Goal: Transaction & Acquisition: Purchase product/service

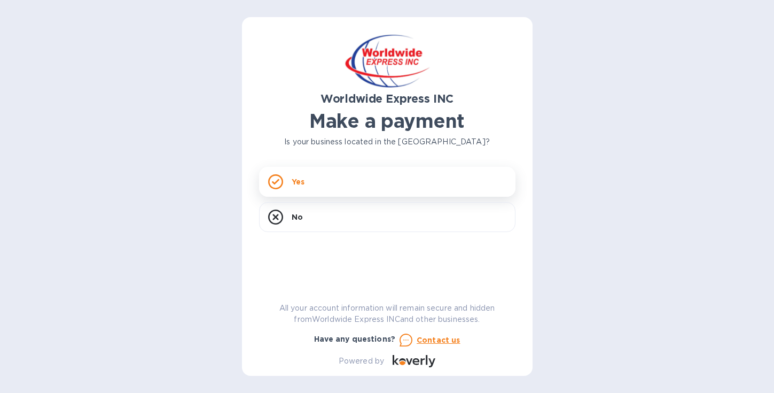
click at [326, 186] on div "Yes" at bounding box center [387, 182] width 256 height 30
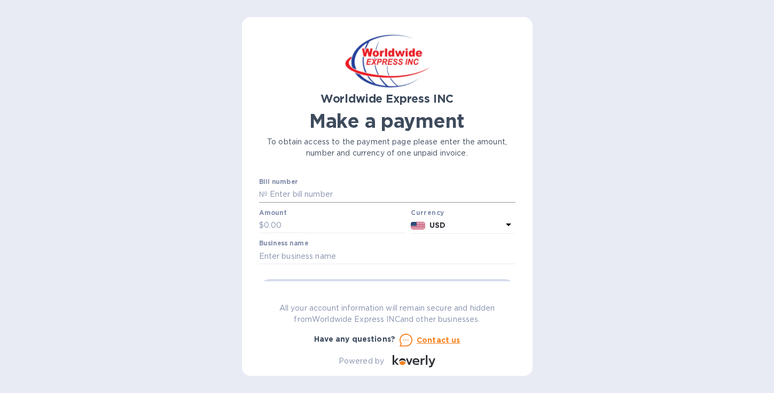
click at [301, 193] on input "text" at bounding box center [392, 194] width 248 height 16
paste input "B00024802"
type input "B00024802"
click at [305, 228] on input "text" at bounding box center [335, 225] width 143 height 16
paste input "1,194.45"
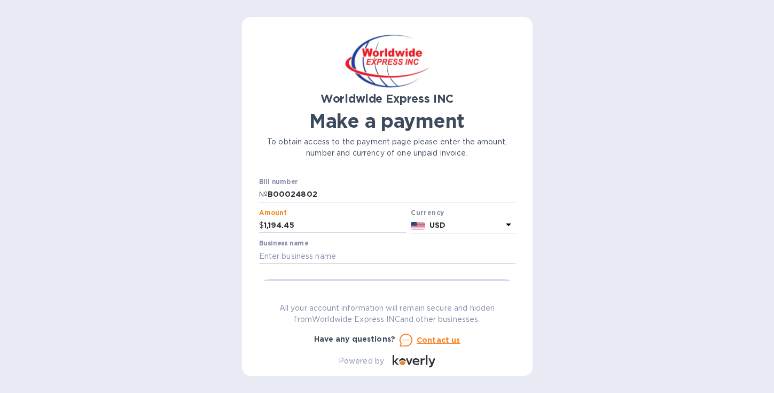
type input "1,194.45"
click at [348, 259] on input "text" at bounding box center [387, 256] width 256 height 16
type input "T is for Tame LLC"
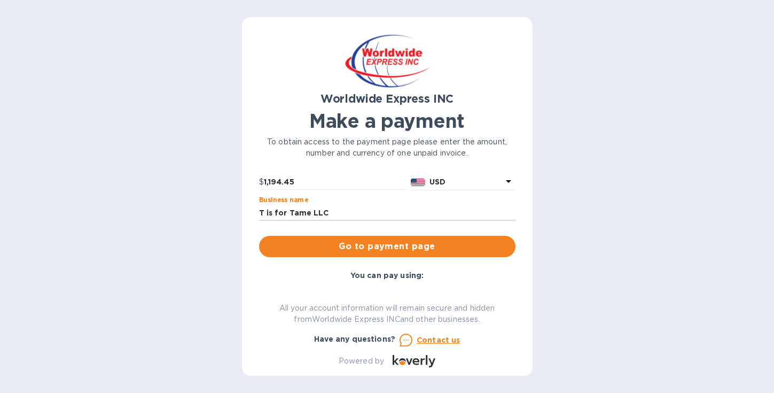
scroll to position [41, 0]
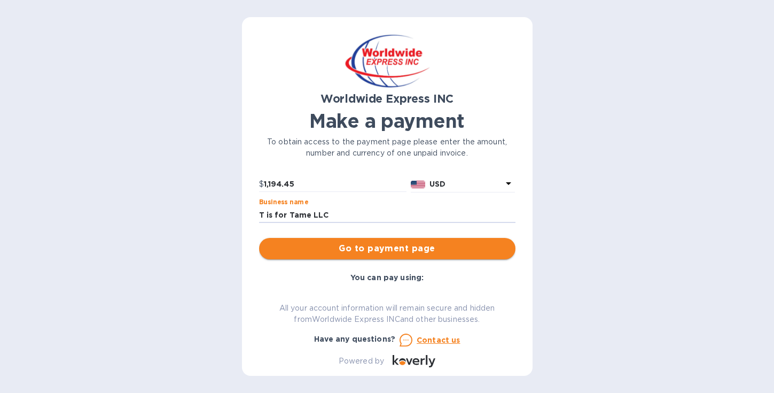
click at [420, 246] on span "Go to payment page" at bounding box center [387, 248] width 239 height 13
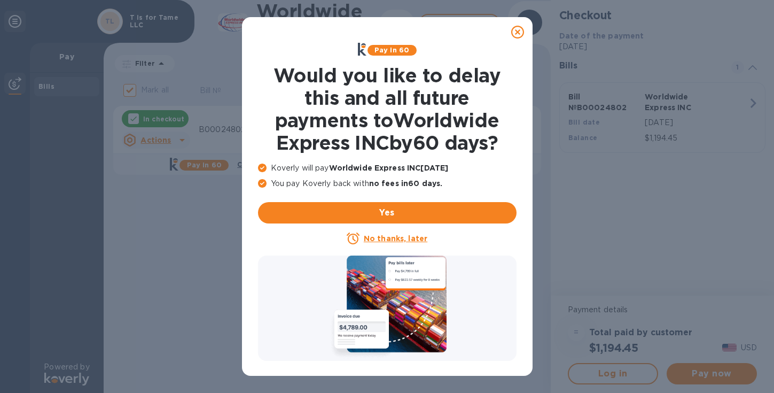
click at [519, 33] on icon at bounding box center [517, 32] width 13 height 13
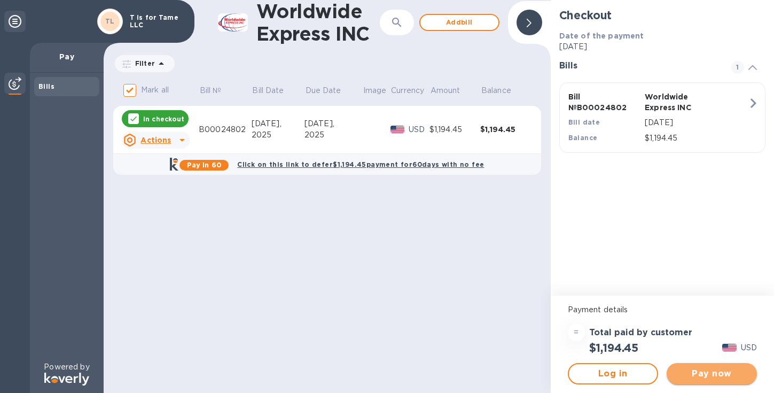
click at [706, 375] on span "Pay now" at bounding box center [711, 373] width 73 height 13
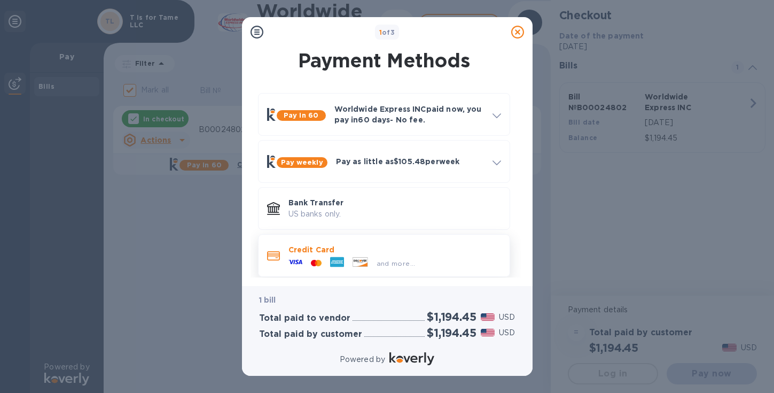
scroll to position [7, 0]
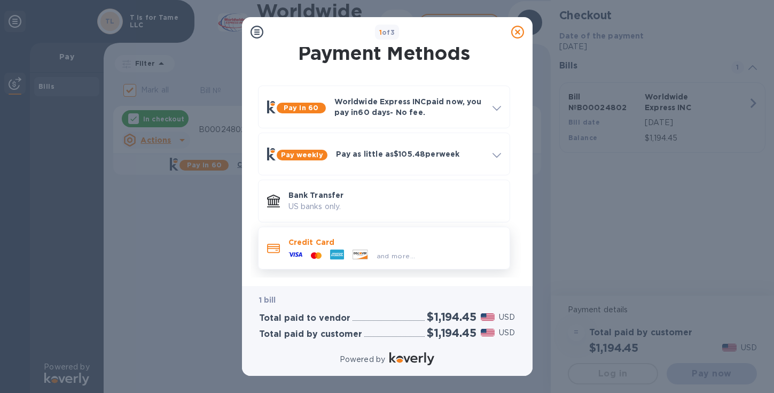
click at [383, 258] on span "and more..." at bounding box center [396, 256] width 39 height 8
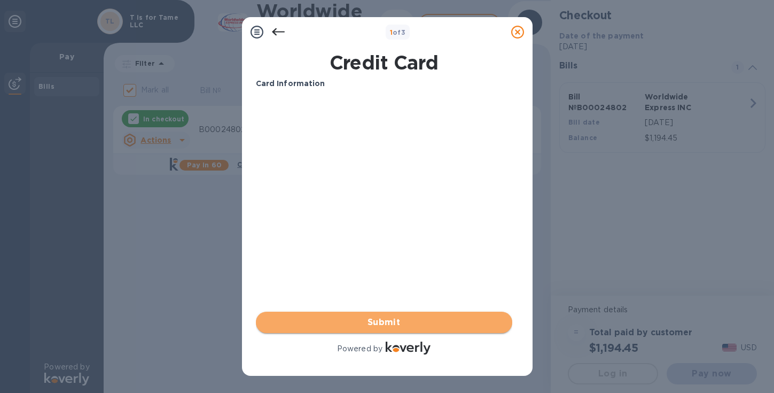
click at [387, 317] on span "Submit" at bounding box center [384, 322] width 239 height 13
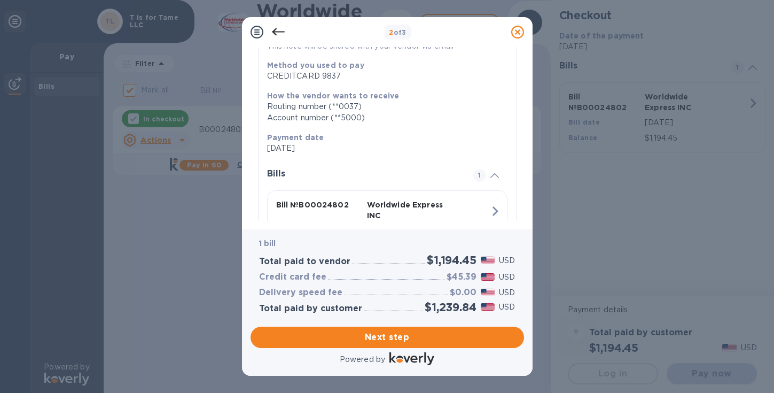
scroll to position [192, 0]
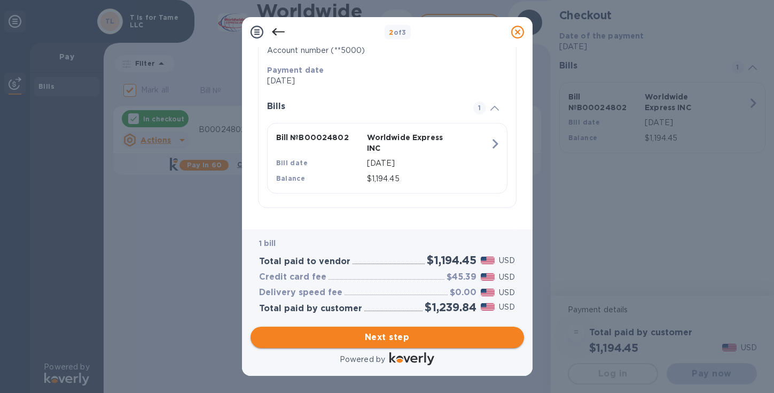
click at [402, 337] on span "Next step" at bounding box center [387, 337] width 256 height 13
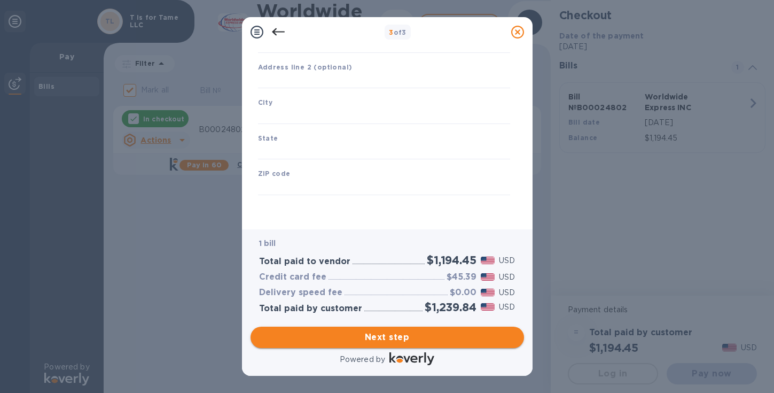
type input "[GEOGRAPHIC_DATA]"
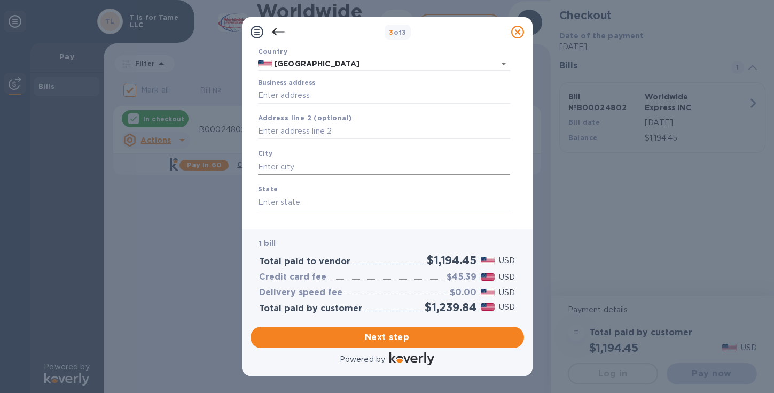
scroll to position [55, 0]
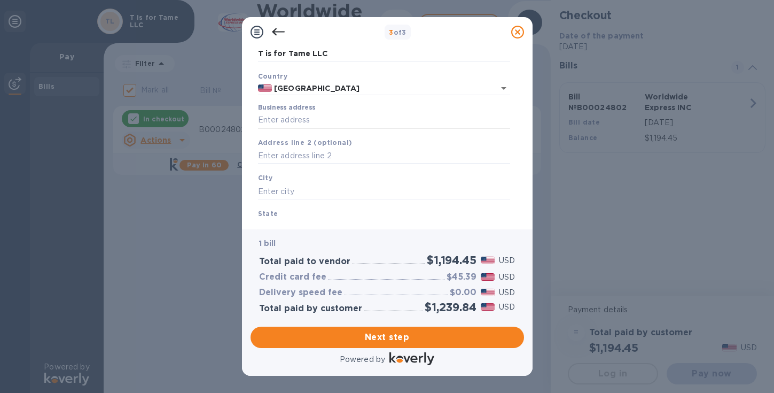
click at [309, 118] on input "Business address" at bounding box center [384, 120] width 252 height 16
type input "[STREET_ADDRESS]"
click at [361, 184] on input "text" at bounding box center [384, 191] width 252 height 16
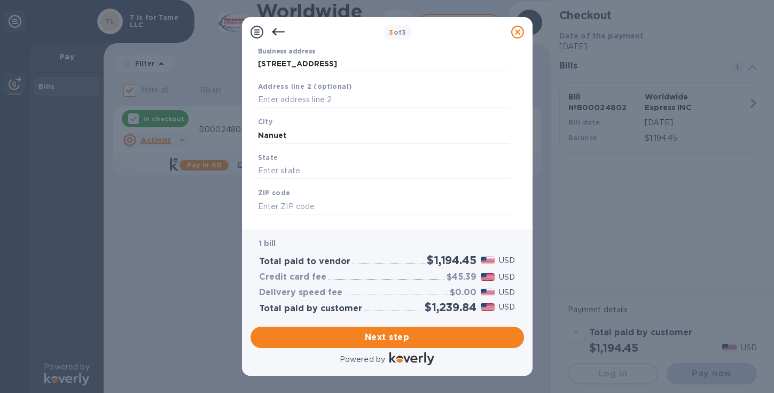
scroll to position [119, 0]
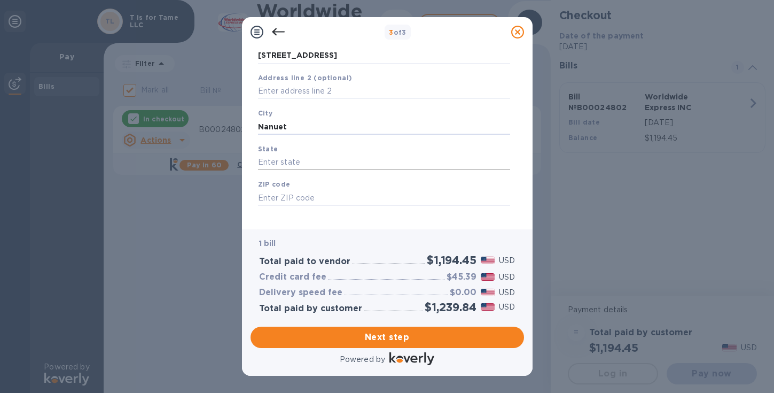
type input "Nanuet"
click at [316, 162] on input "text" at bounding box center [384, 162] width 252 height 16
type input "NY"
click at [310, 198] on input "text" at bounding box center [384, 198] width 252 height 16
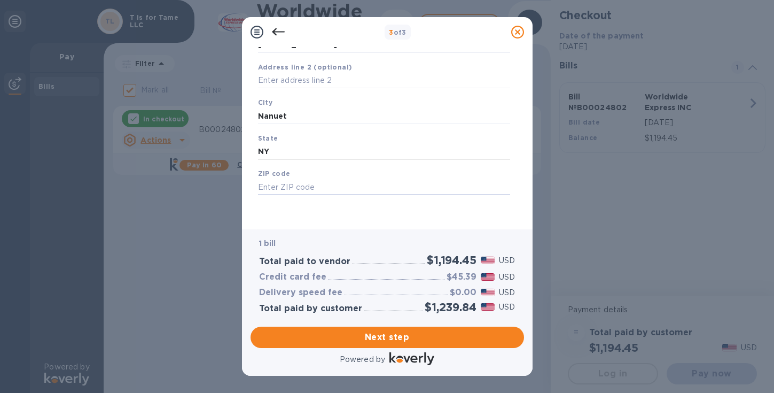
scroll to position [131, 0]
type input "10954"
click at [401, 339] on span "Next step" at bounding box center [387, 337] width 256 height 13
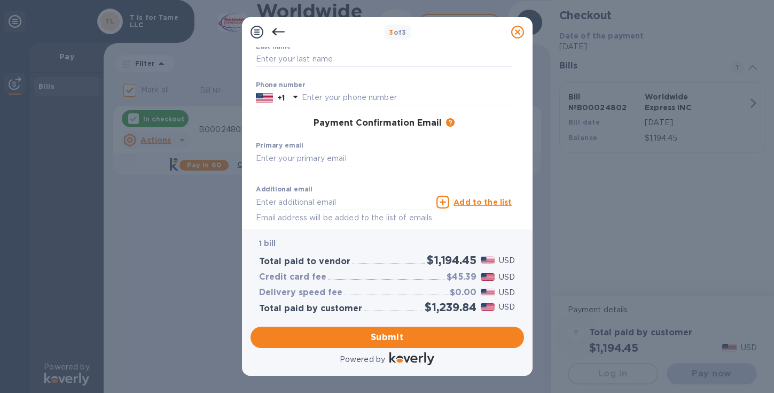
scroll to position [108, 0]
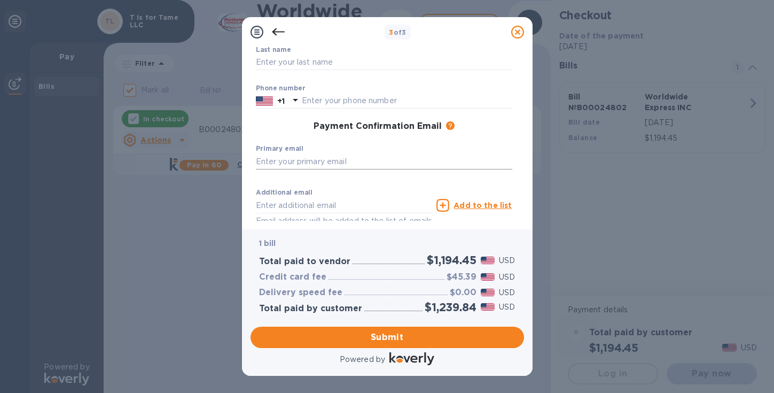
click at [332, 160] on input "text" at bounding box center [384, 161] width 256 height 16
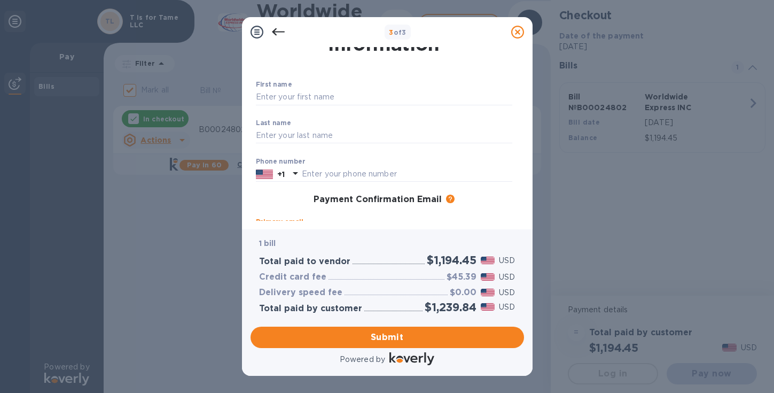
scroll to position [0, 0]
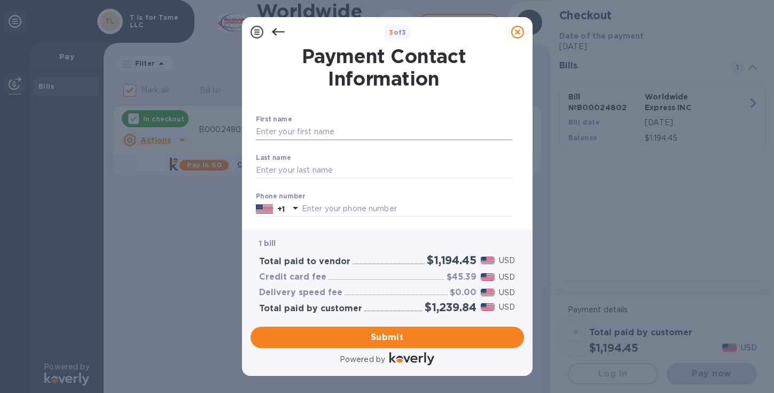
click at [322, 133] on input "text" at bounding box center [384, 132] width 256 height 16
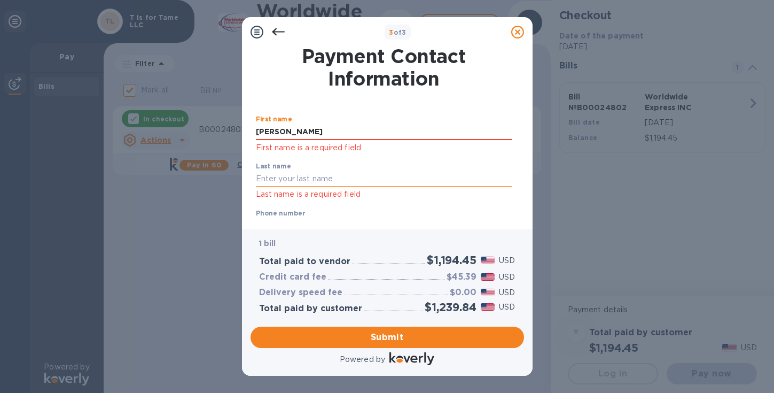
type input "[PERSON_NAME]"
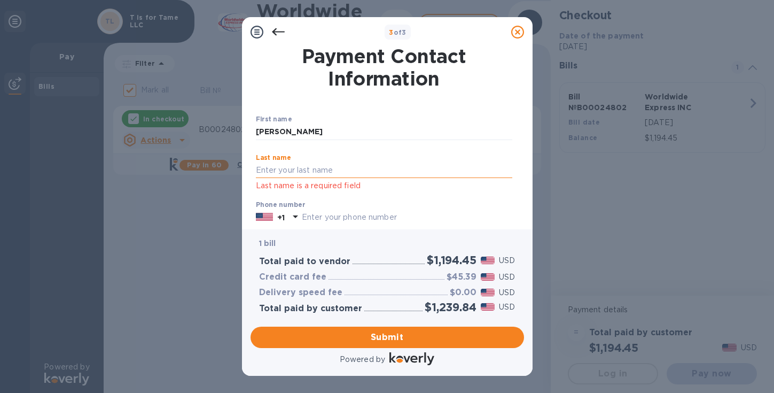
click at [290, 181] on div "Last name Last name is a required field" at bounding box center [384, 173] width 256 height 38
type input "[PERSON_NAME]"
click at [426, 208] on div "Phone number +1 Invalid Mobile number" at bounding box center [384, 220] width 256 height 38
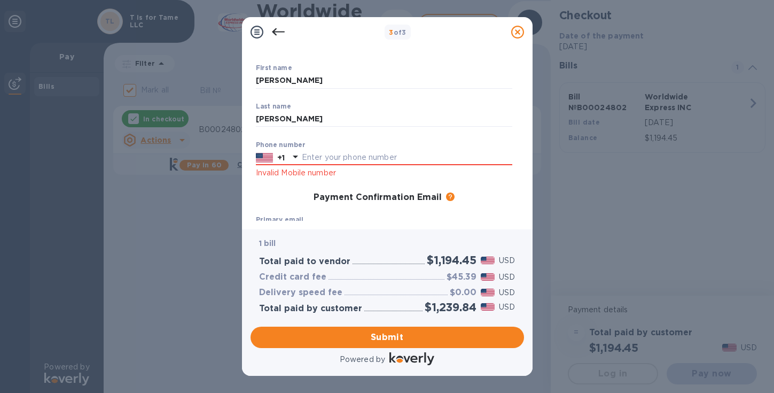
scroll to position [55, 0]
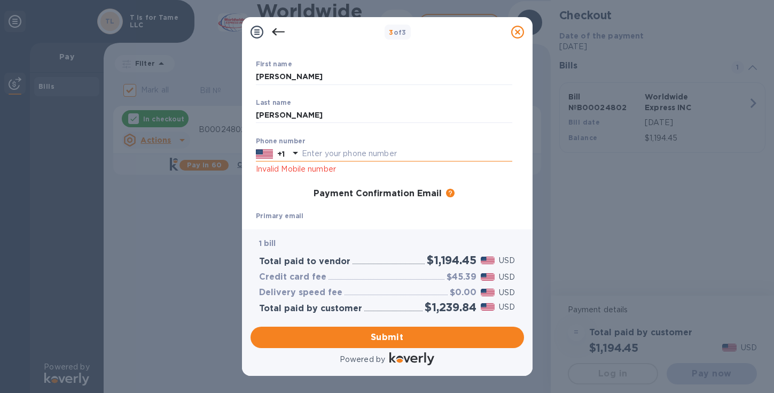
click at [330, 153] on input "text" at bounding box center [407, 154] width 211 height 16
type input "9177453473"
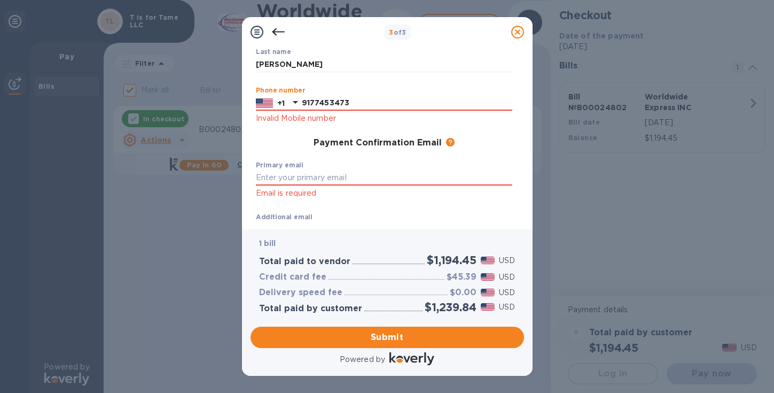
scroll to position [106, 0]
click at [341, 173] on input "text" at bounding box center [384, 177] width 256 height 16
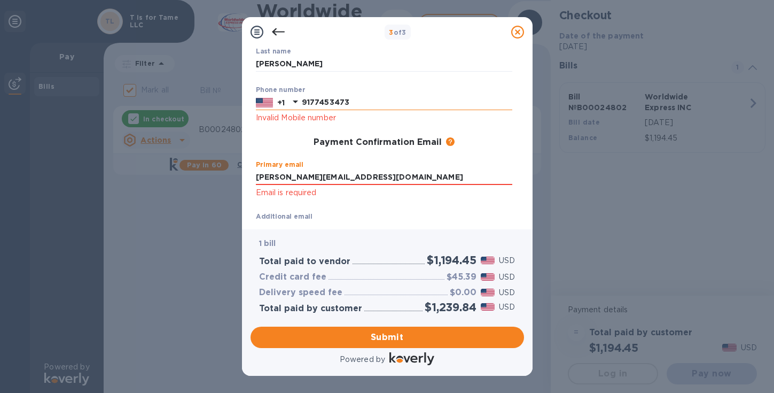
type input "[PERSON_NAME][EMAIL_ADDRESS][DOMAIN_NAME]"
click at [314, 103] on input "9177453473" at bounding box center [407, 103] width 211 height 16
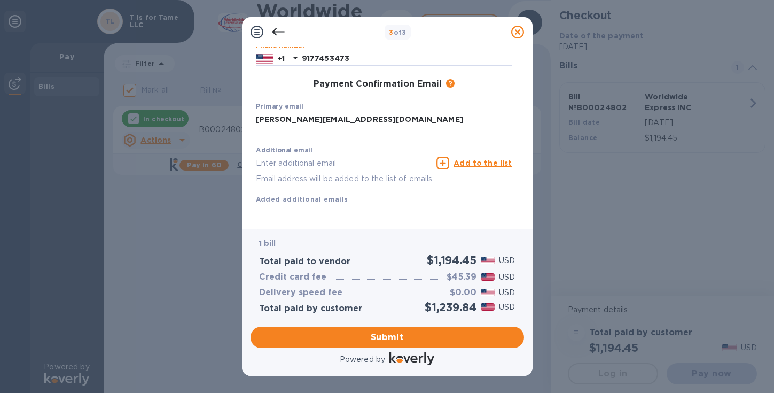
scroll to position [164, 0]
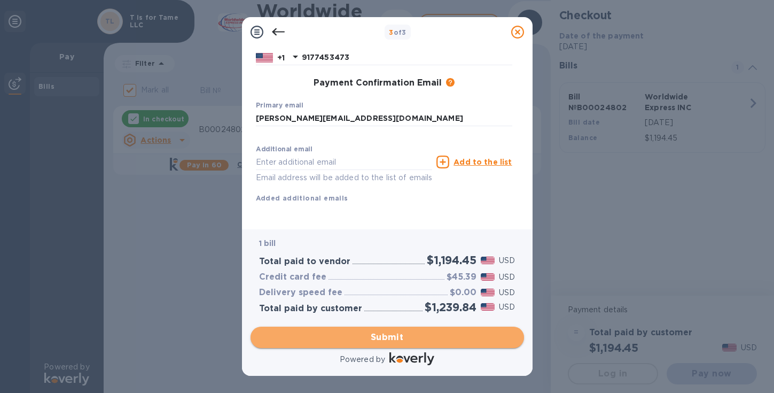
click at [395, 338] on span "Submit" at bounding box center [387, 337] width 256 height 13
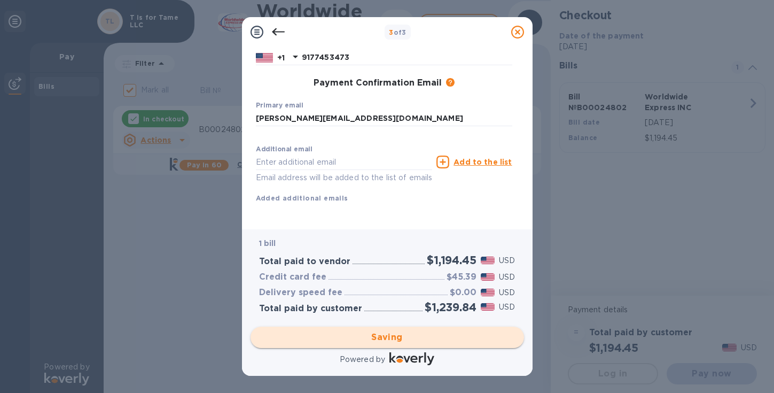
checkbox input "false"
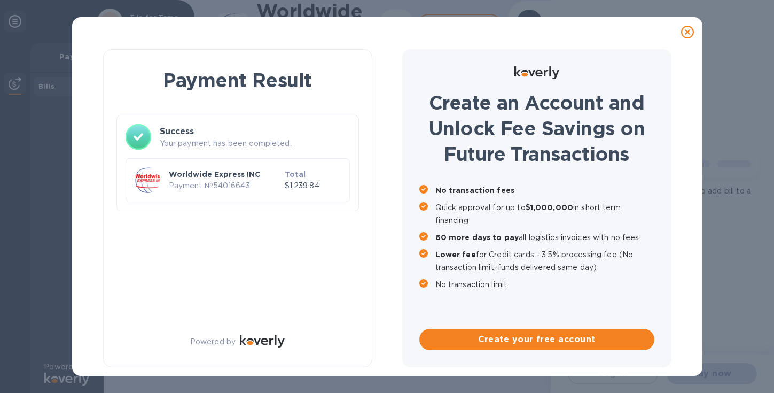
scroll to position [0, 0]
